Goal: Task Accomplishment & Management: Complete application form

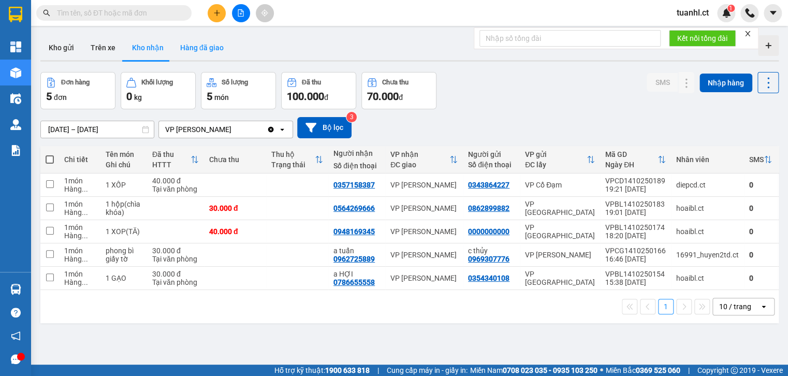
click at [197, 53] on button "Hàng đã giao" at bounding box center [202, 47] width 60 height 25
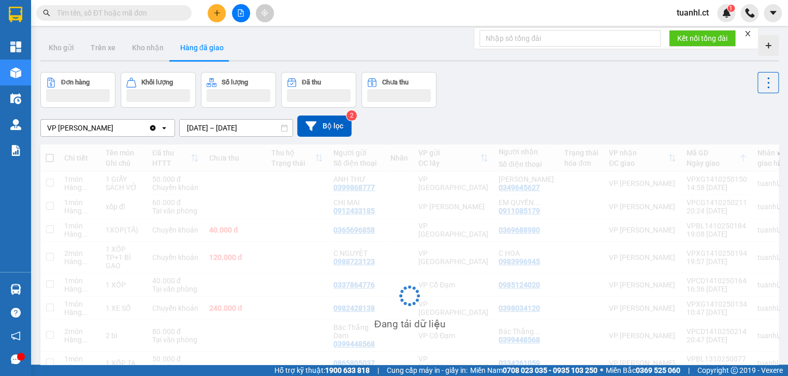
scroll to position [89, 0]
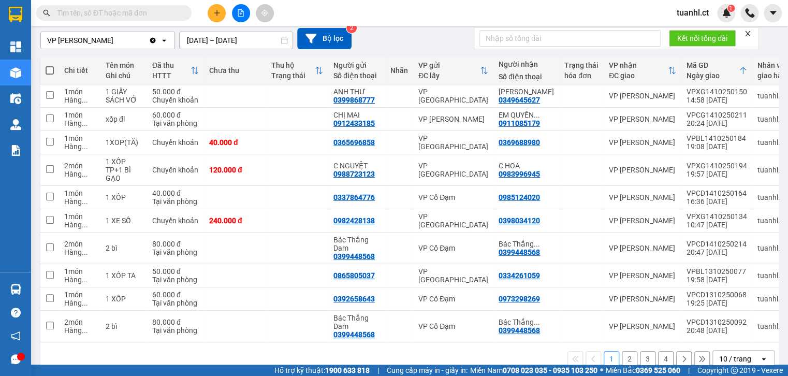
click at [212, 12] on button at bounding box center [217, 13] width 18 height 18
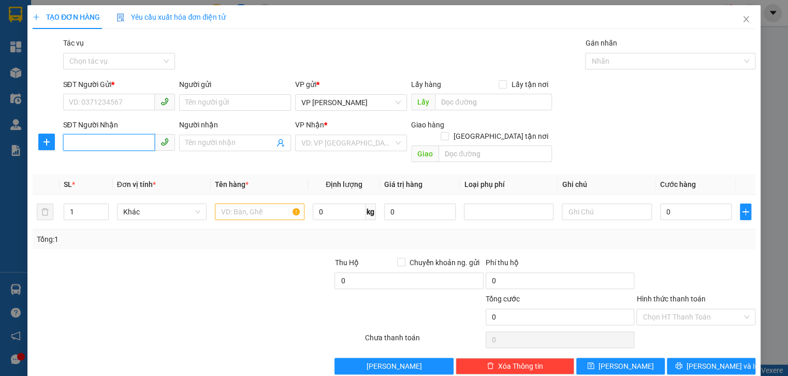
click at [96, 146] on input "SĐT Người Nhận" at bounding box center [109, 142] width 92 height 17
type input "0972910906"
click at [136, 162] on div "0972910906 - a đức" at bounding box center [118, 163] width 98 height 11
type input "a đức"
type input "hồng lĩnh"
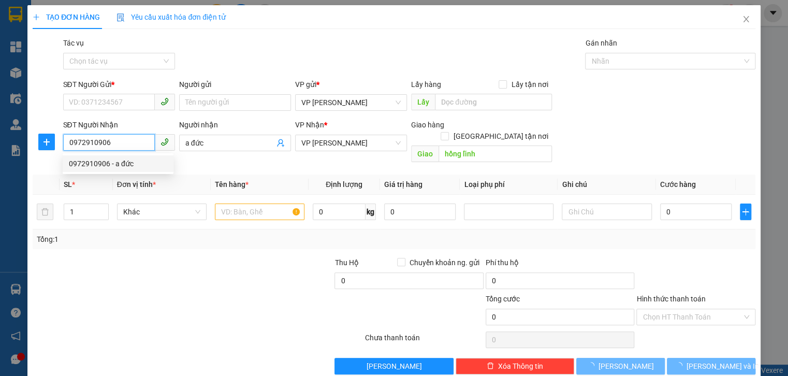
type input "400.000"
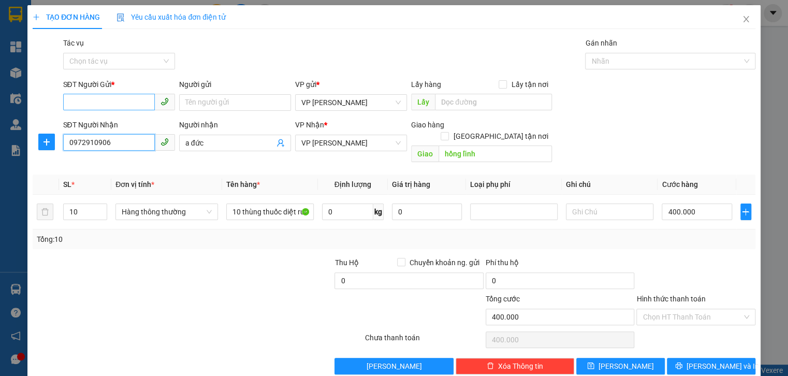
type input "0972910906"
click at [136, 107] on input "SĐT Người Gửi *" at bounding box center [109, 102] width 92 height 17
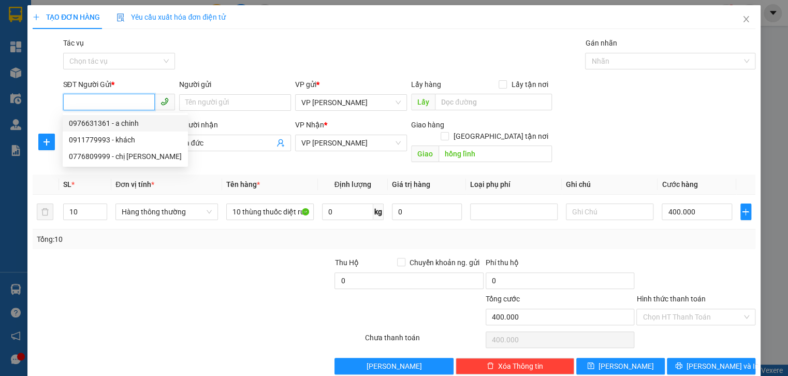
click at [130, 121] on div "0976631361 - a chinh" at bounding box center [125, 122] width 113 height 11
type input "0976631361"
type input "a chinh"
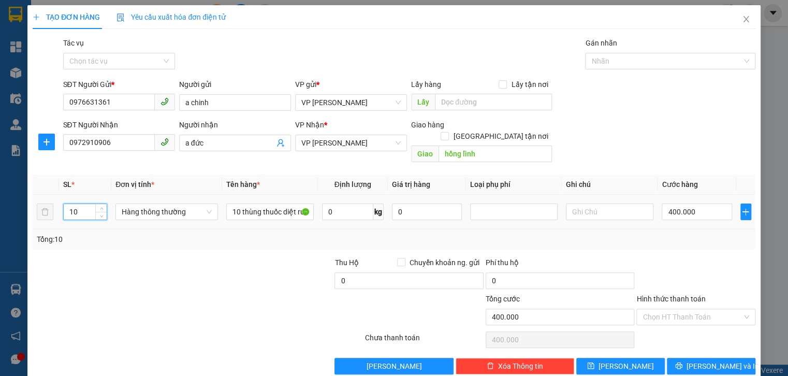
click at [79, 204] on input "10" at bounding box center [85, 212] width 43 height 16
type input "12"
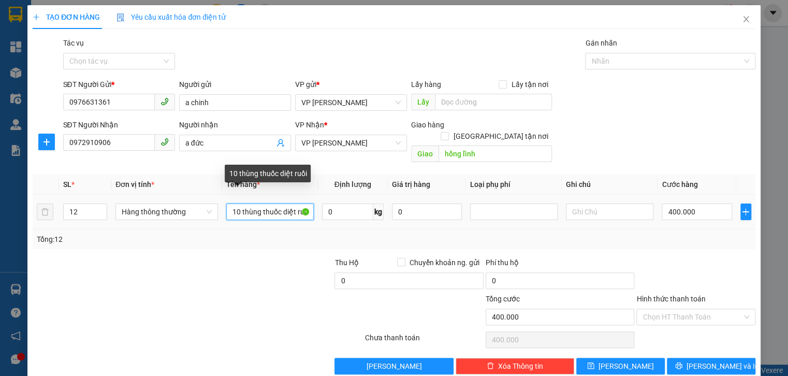
click at [241, 203] on input "10 thùng thuốc diệt ruồi" at bounding box center [269, 211] width 87 height 17
type input "12 thùng thuốc diệt ruồi"
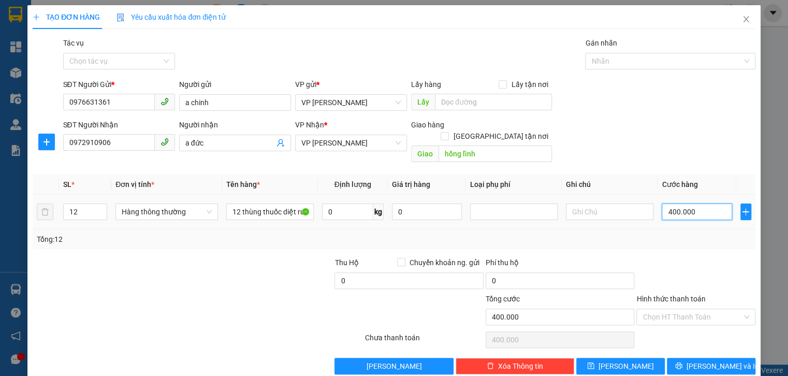
click at [699, 203] on input "400.000" at bounding box center [696, 211] width 70 height 17
type input "0"
click at [662, 204] on input "0" at bounding box center [696, 211] width 70 height 17
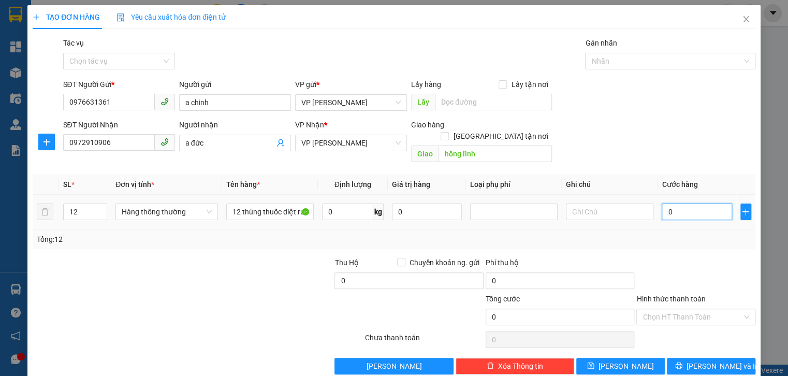
type input "10"
type input "120"
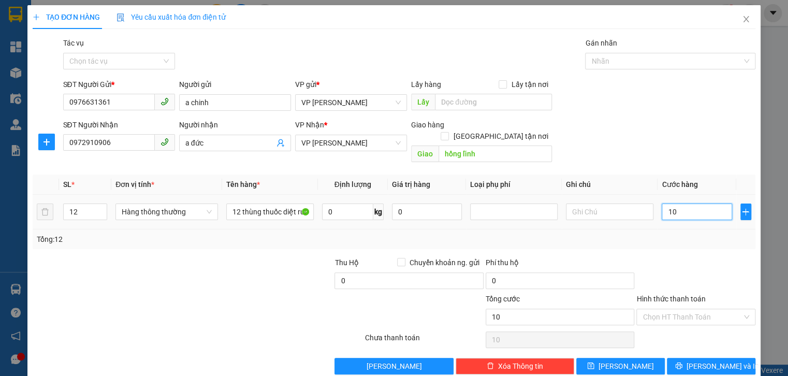
type input "120"
type input "10"
type input "0"
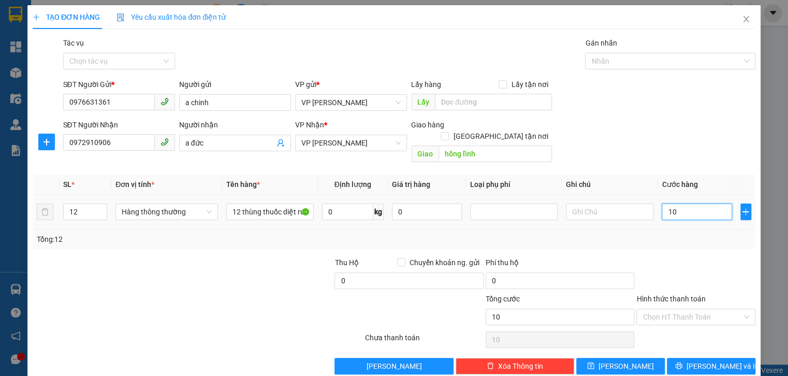
type input "0"
type input "40"
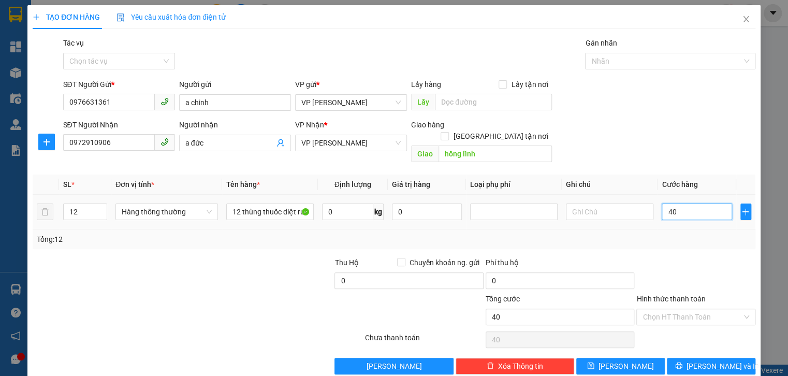
type input "480"
type input "480.000"
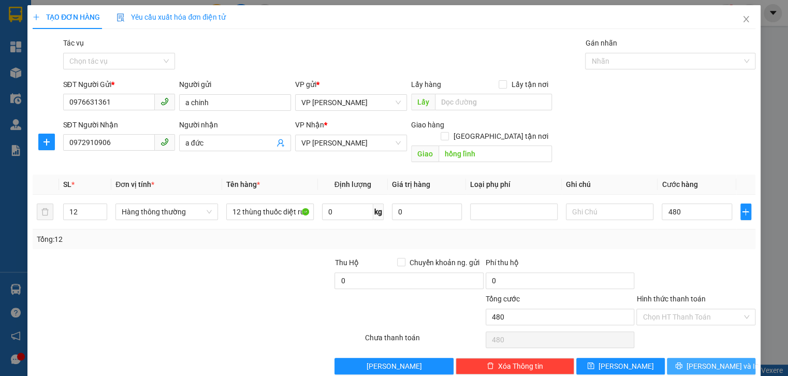
type input "480.000"
click at [716, 360] on span "[PERSON_NAME] và In" at bounding box center [722, 365] width 72 height 11
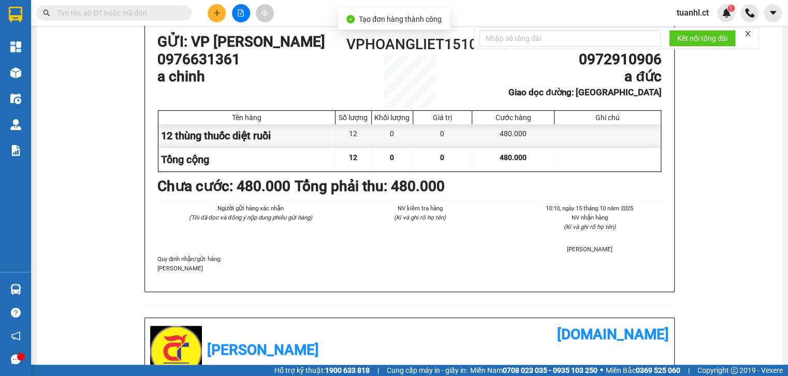
scroll to position [166, 0]
